Goal: Task Accomplishment & Management: Use online tool/utility

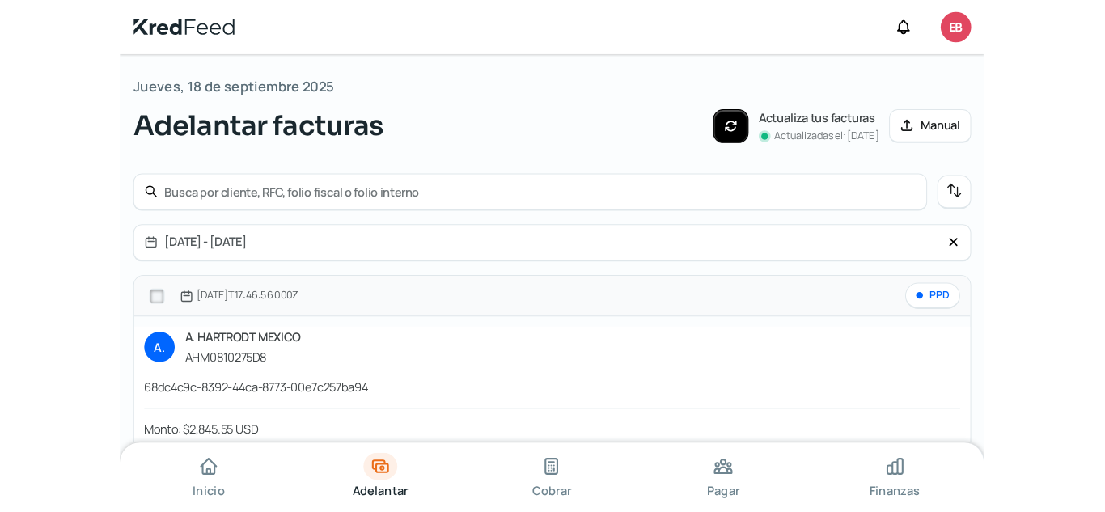
scroll to position [48, 0]
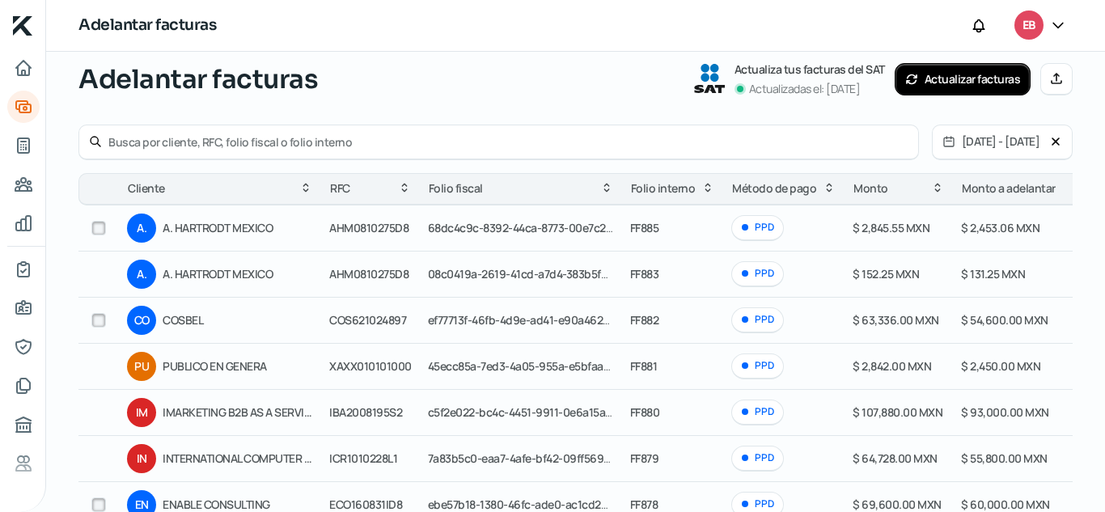
click at [362, 140] on input "text" at bounding box center [508, 141] width 800 height 15
type input "cosbel"
drag, startPoint x: 965, startPoint y: 320, endPoint x: 1000, endPoint y: 322, distance: 34.8
click at [1000, 322] on span "$ 54,600.00 MXN" at bounding box center [1004, 319] width 87 height 15
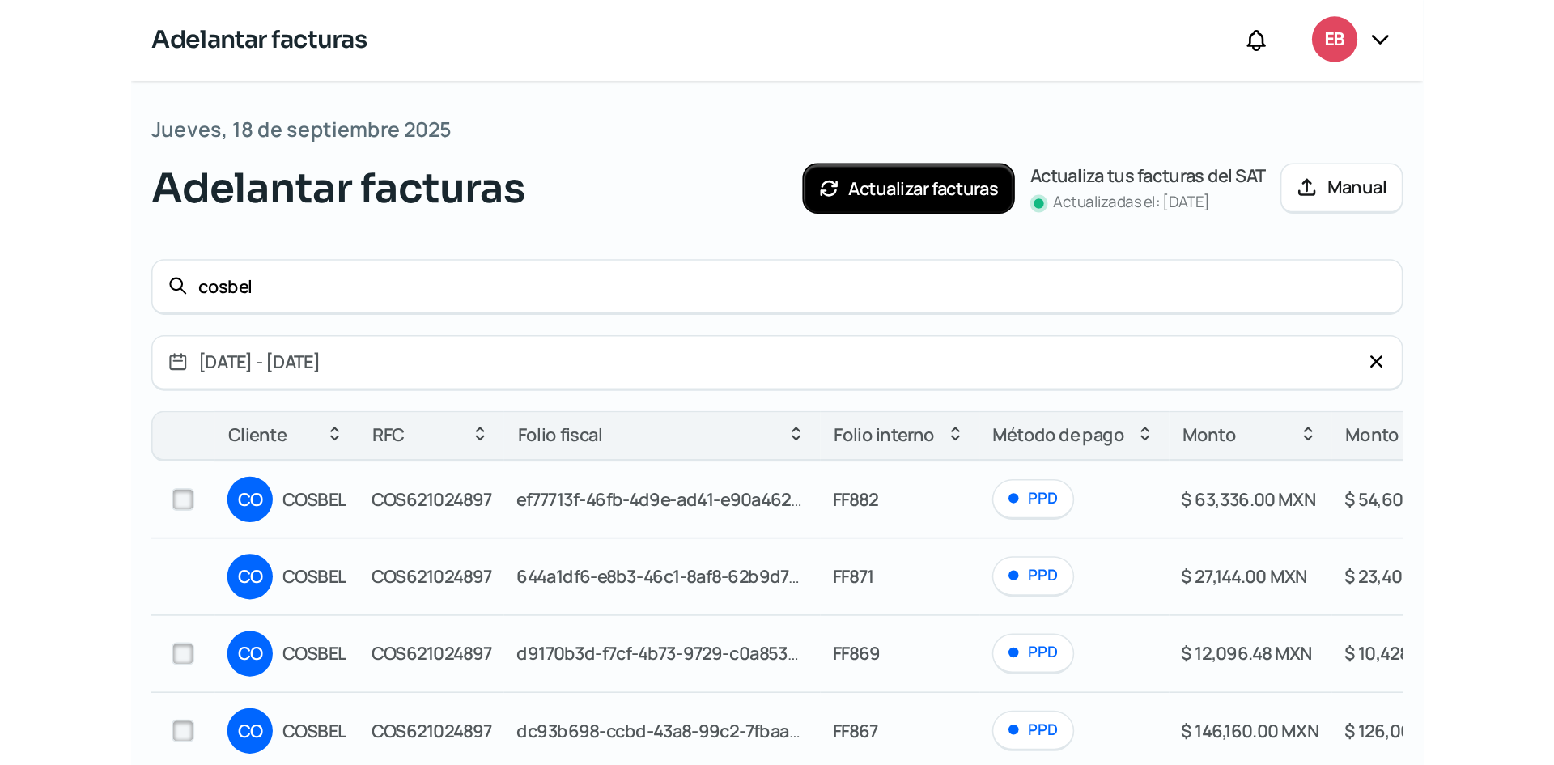
scroll to position [0, 0]
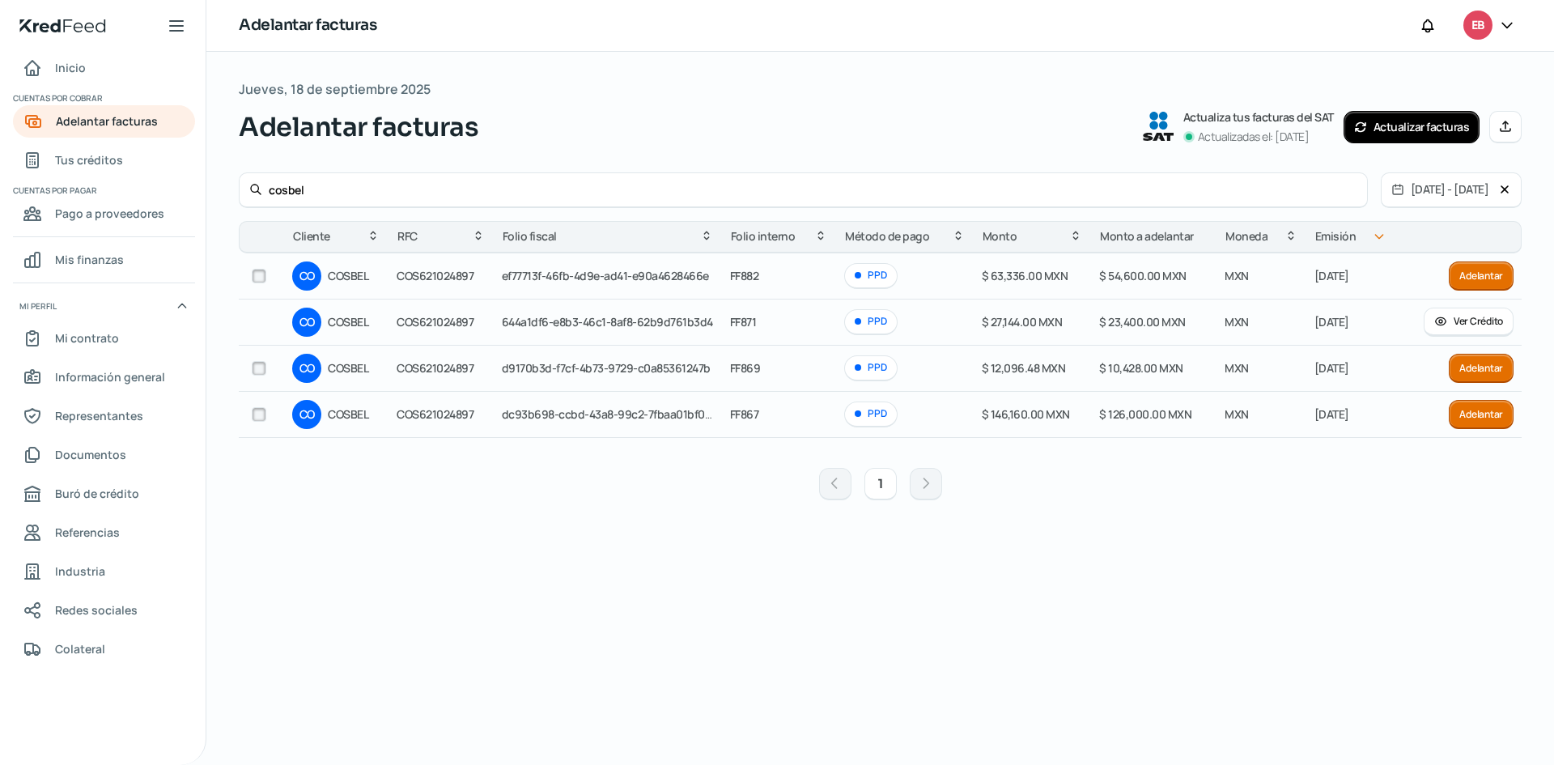
drag, startPoint x: 1195, startPoint y: 368, endPoint x: 1054, endPoint y: 366, distance: 141.6
click at [1054, 366] on tr "CO COSBEL COS621024897 d9170b3d-f7cf-4b73-9729-c0a85361247b FF869 PPD $ 12,096.…" at bounding box center [880, 369] width 1282 height 46
drag, startPoint x: 761, startPoint y: 365, endPoint x: 720, endPoint y: 367, distance: 41.3
click at [720, 367] on tr "CO COSBEL COS621024897 d9170b3d-f7cf-4b73-9729-c0a85361247b FF869 PPD $ 12,096.…" at bounding box center [880, 369] width 1282 height 46
drag, startPoint x: 1508, startPoint y: 123, endPoint x: 1461, endPoint y: 130, distance: 47.5
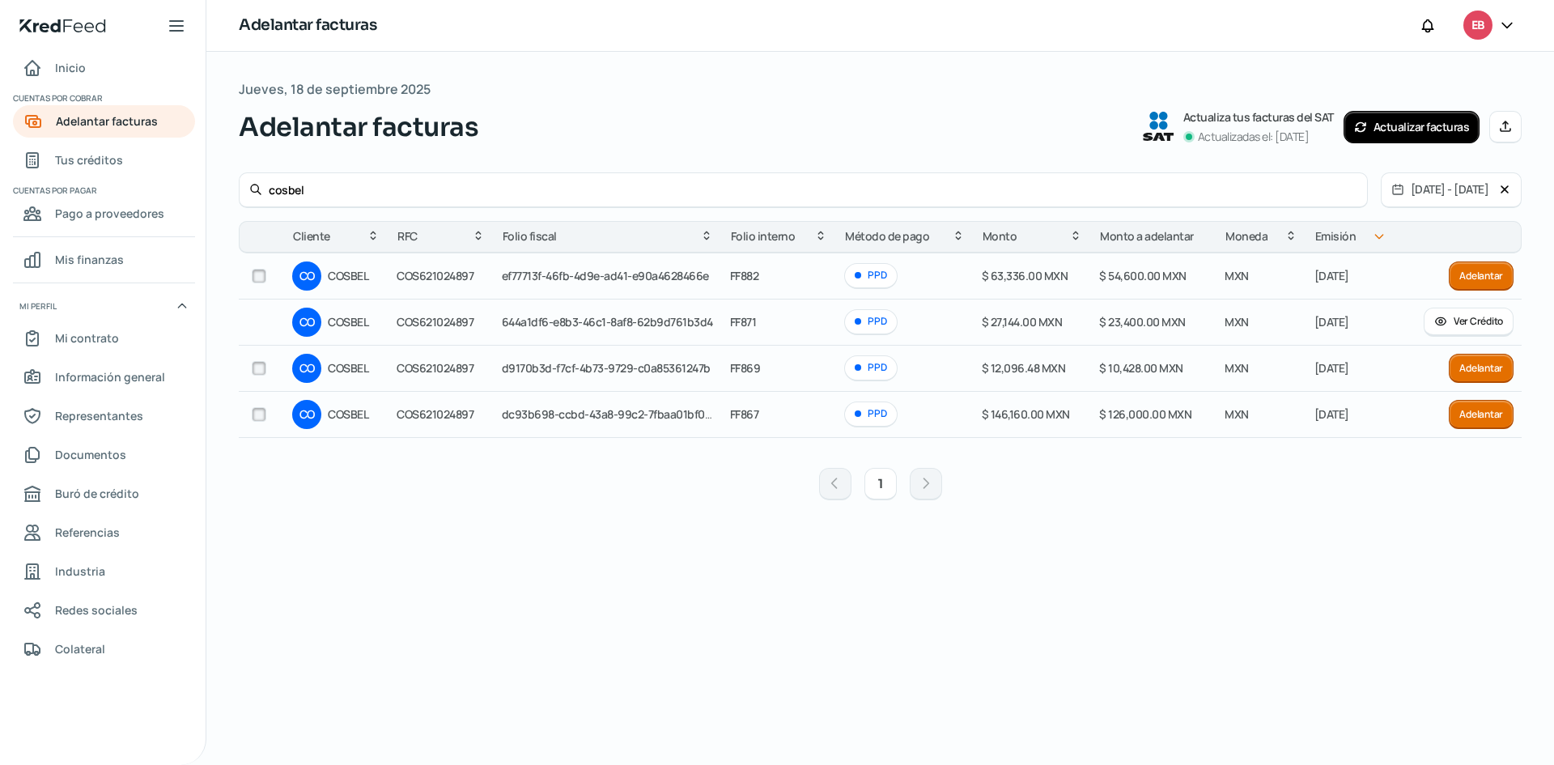
click at [1508, 123] on icon at bounding box center [1505, 126] width 13 height 13
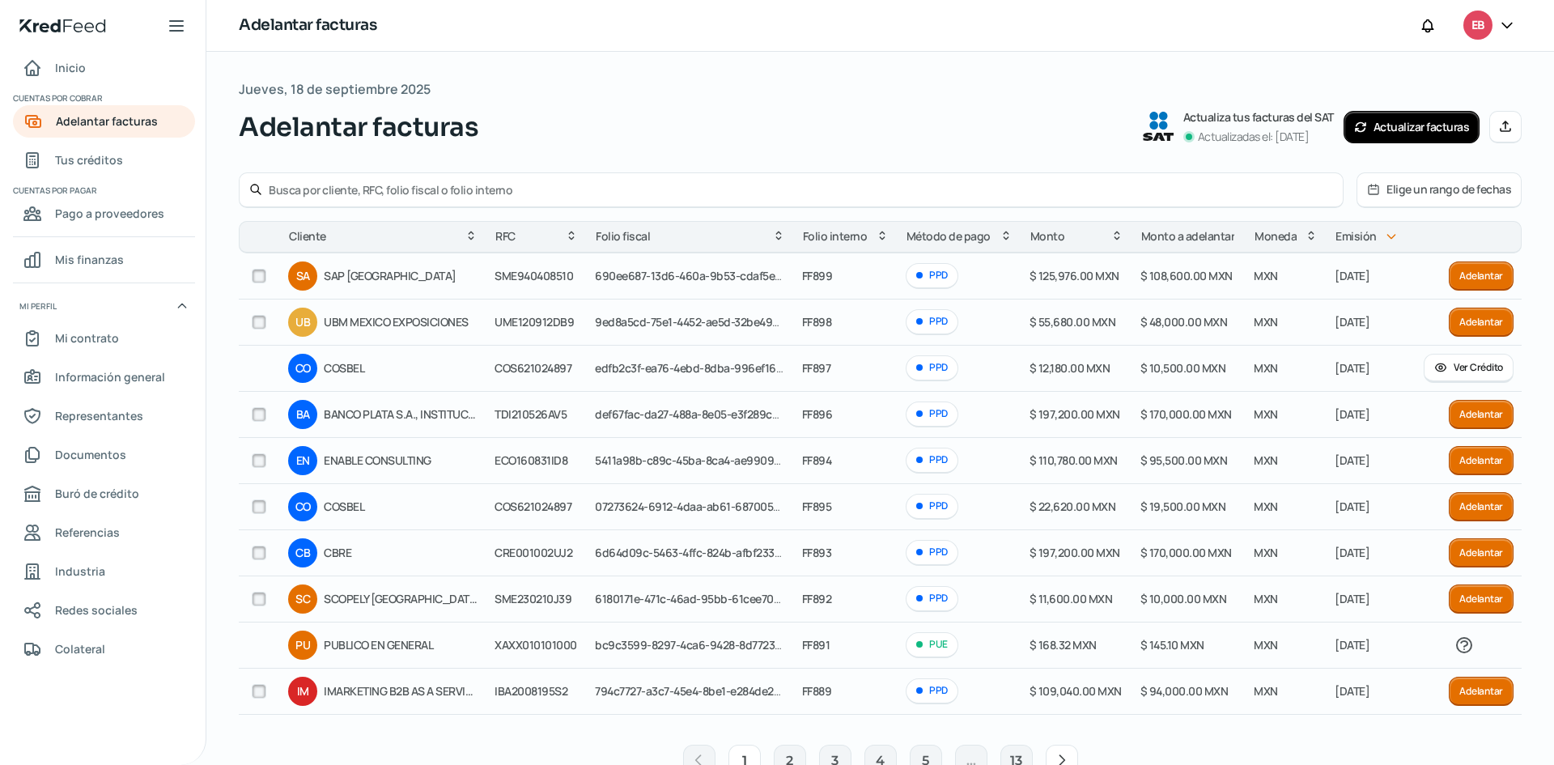
click at [310, 371] on div "CO" at bounding box center [302, 368] width 29 height 29
click at [398, 182] on input "text" at bounding box center [801, 189] width 1064 height 15
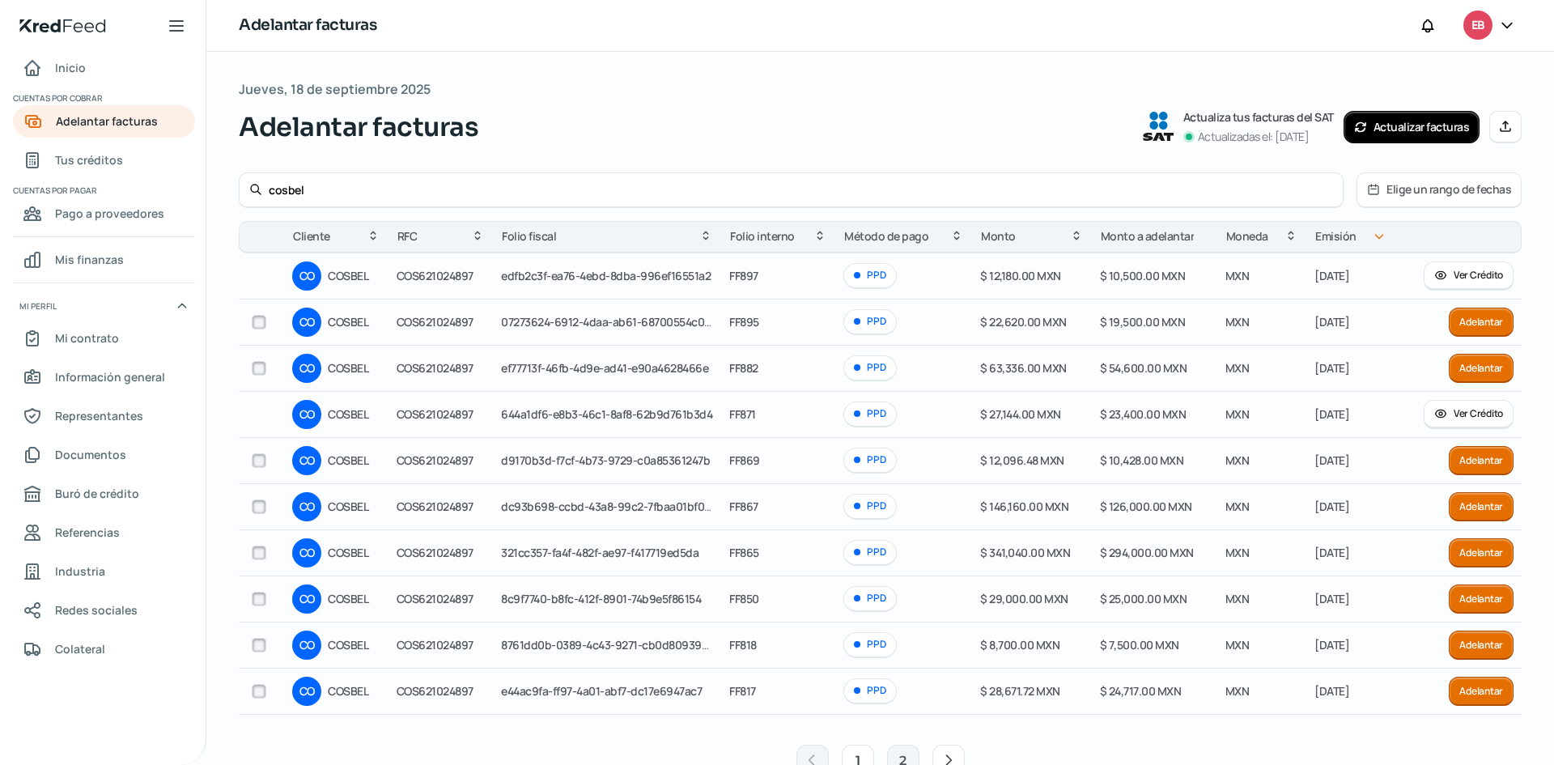
type input "cosbel"
click at [1368, 188] on icon at bounding box center [1373, 189] width 10 height 10
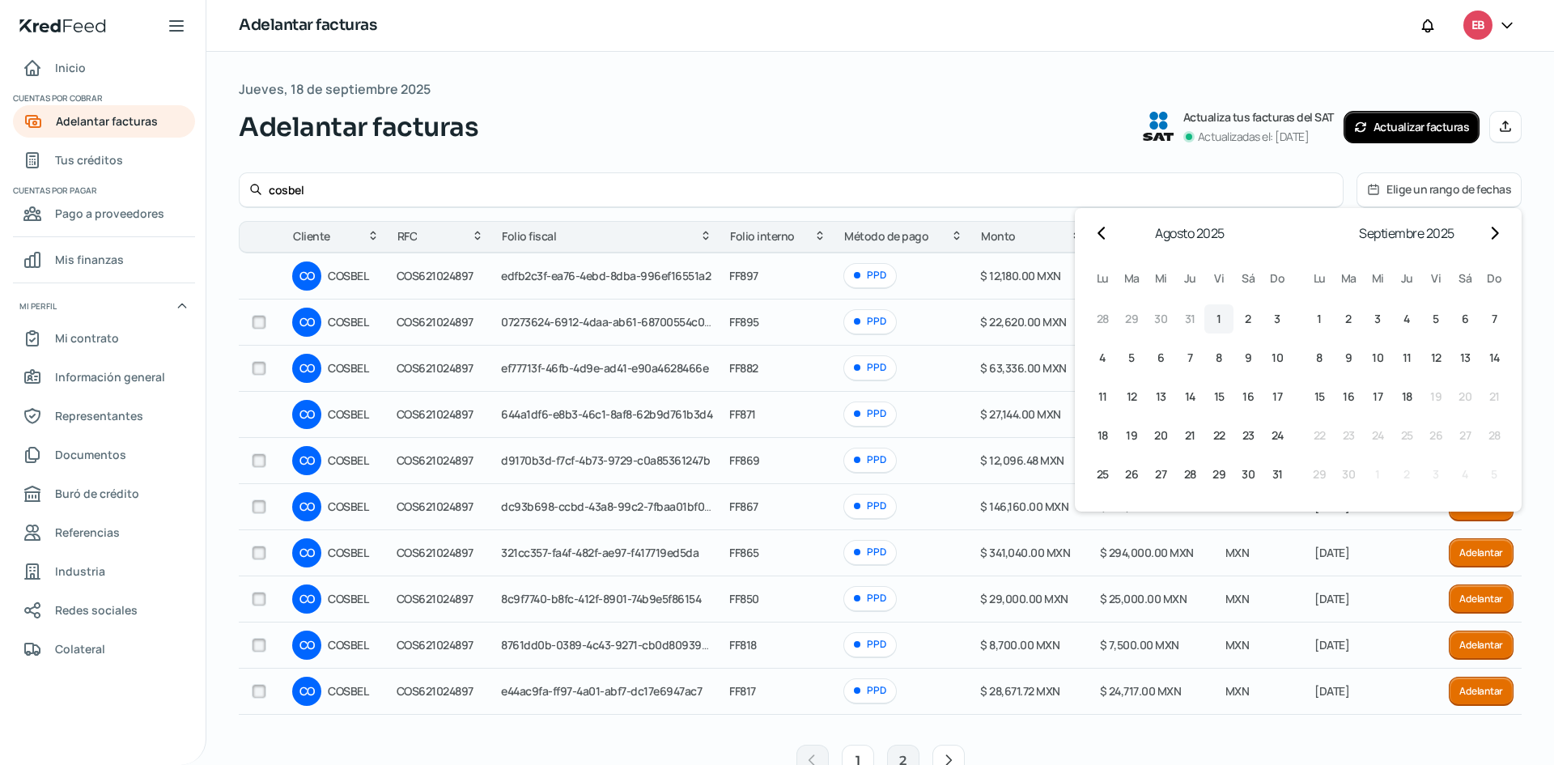
click at [1216, 318] on button "1 1º agosto (viernes)" at bounding box center [1218, 318] width 29 height 29
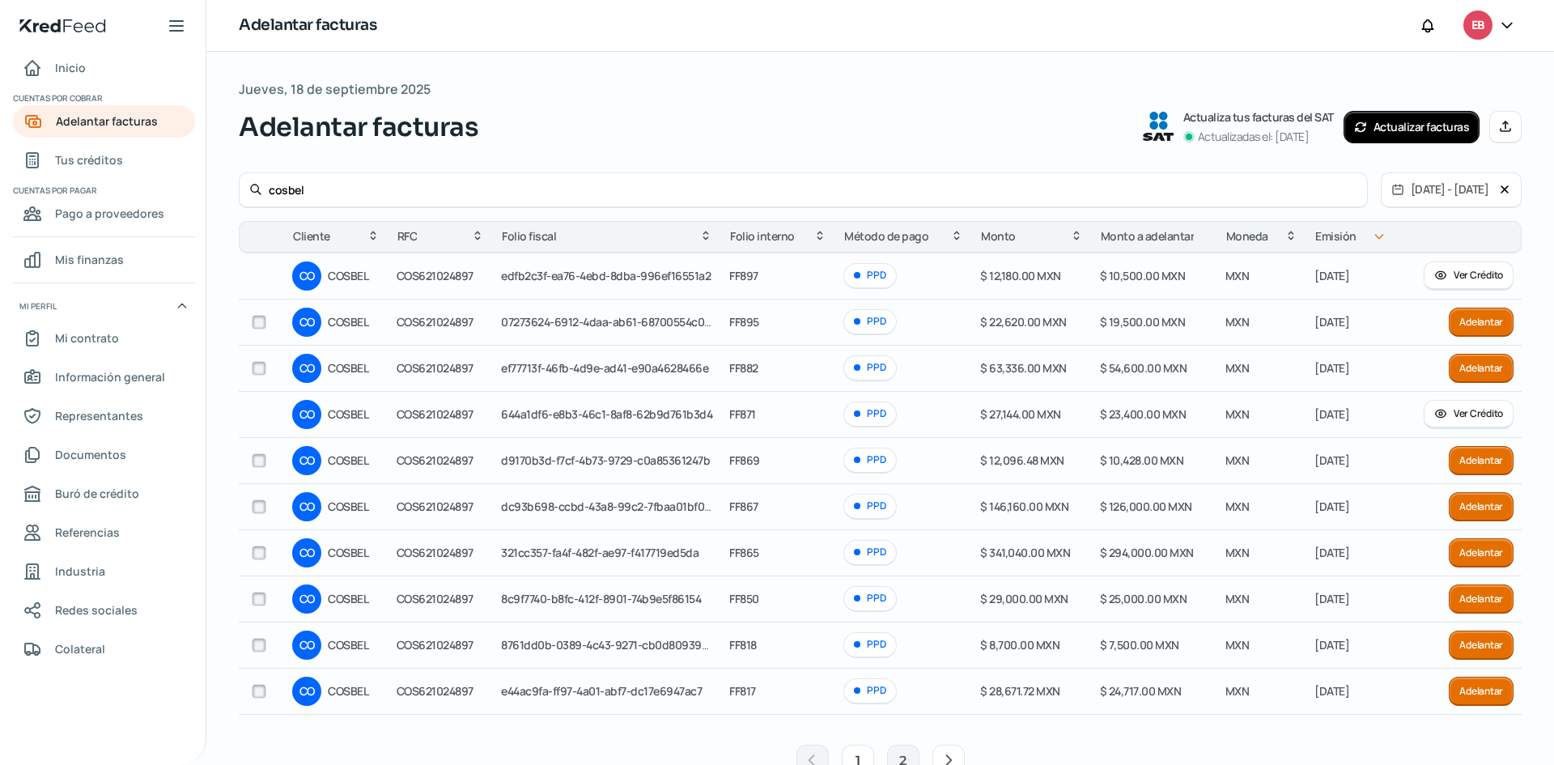
click at [1498, 184] on icon at bounding box center [1504, 189] width 13 height 13
click at [1371, 187] on icon at bounding box center [1373, 189] width 13 height 13
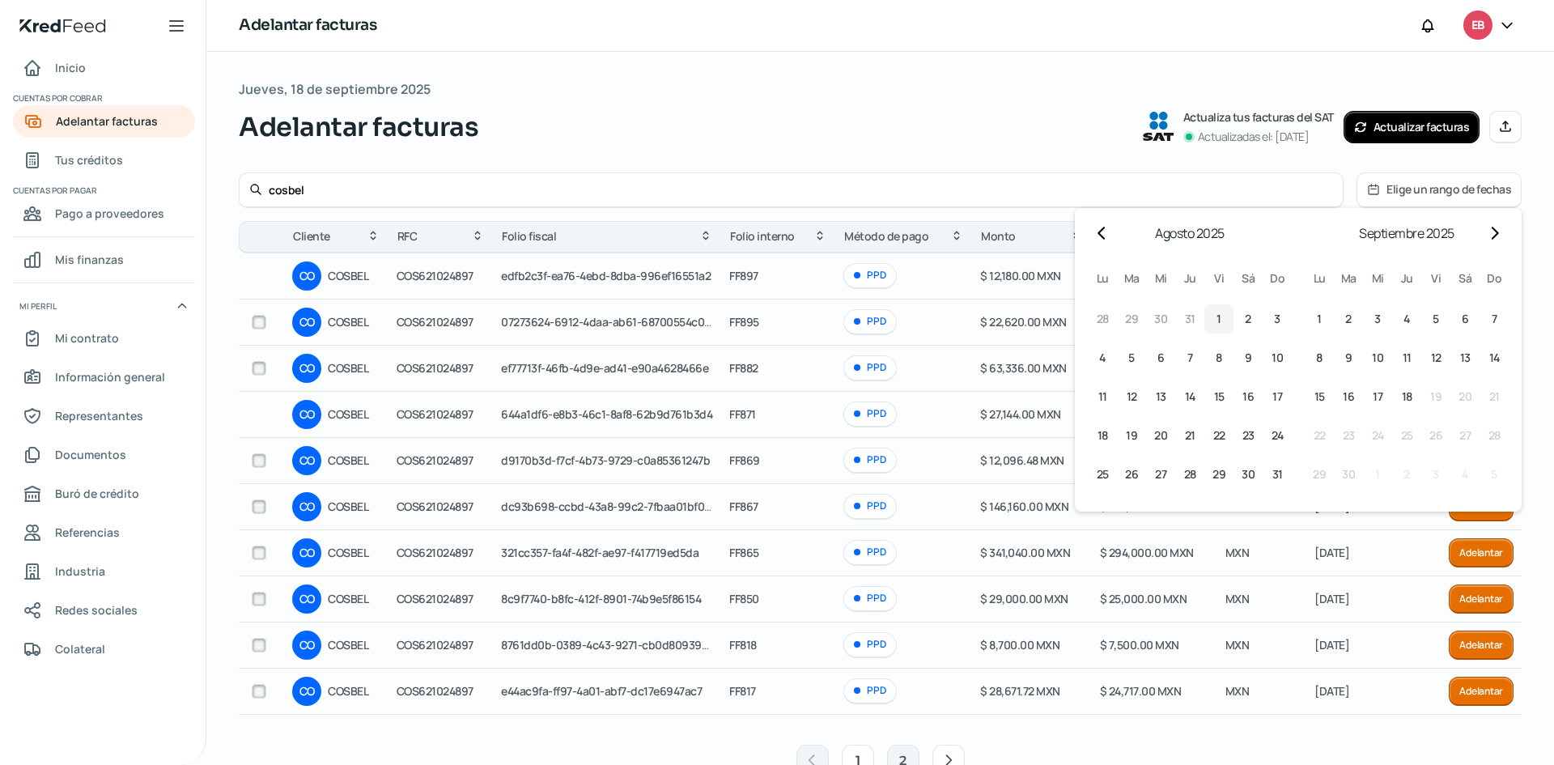
click at [1215, 314] on button "1 1º agosto (viernes)" at bounding box center [1218, 318] width 29 height 29
click at [1272, 479] on span "31" at bounding box center [1277, 473] width 11 height 19
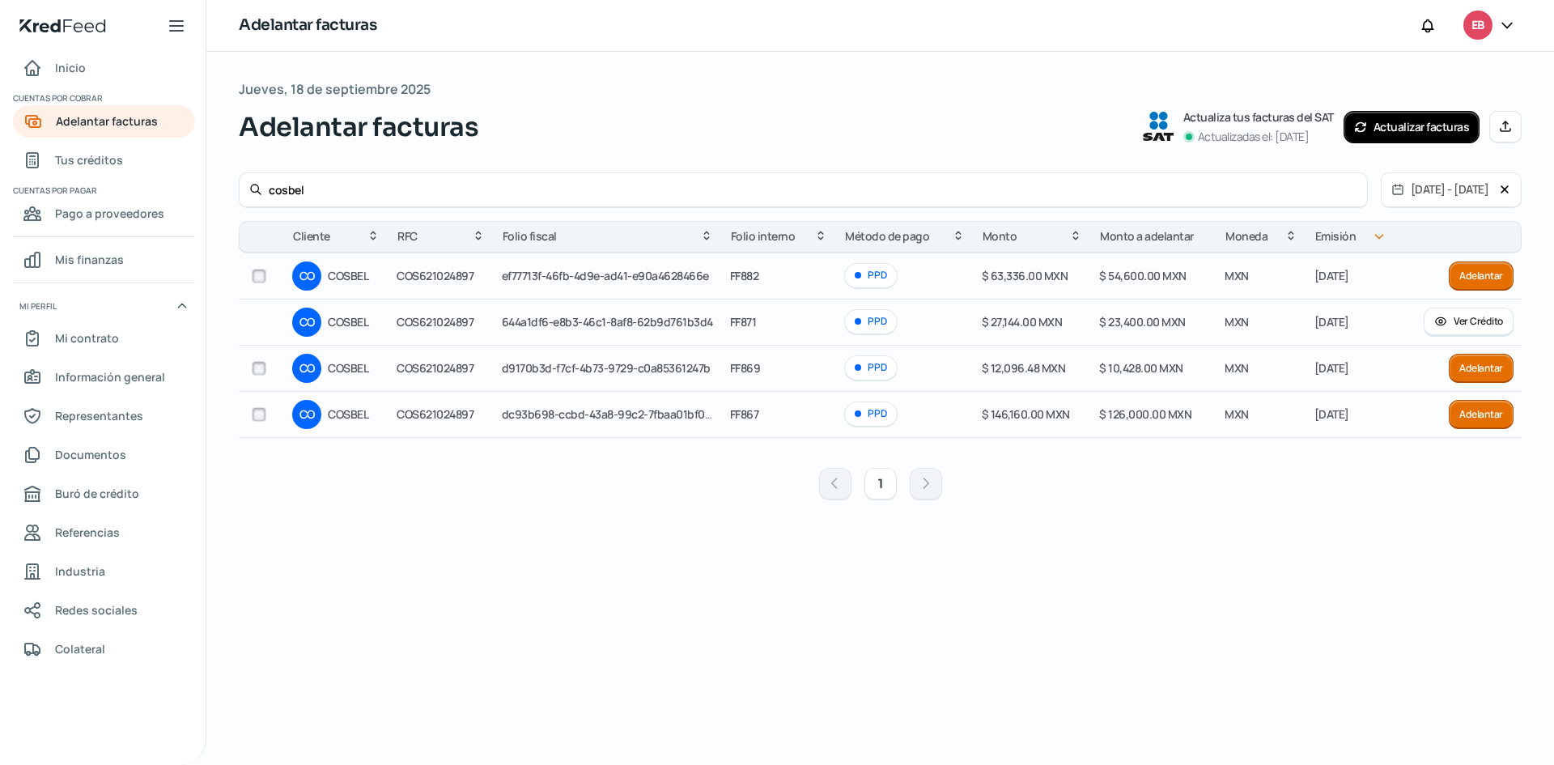
click at [561, 635] on div "Jueves, 18 de septiembre 2025 Adelantar facturas Actualiza tus facturas del SAT…" at bounding box center [880, 408] width 1282 height 661
drag, startPoint x: 766, startPoint y: 362, endPoint x: 747, endPoint y: 363, distance: 19.4
click at [747, 363] on td "FF869" at bounding box center [779, 369] width 115 height 46
